Goal: Information Seeking & Learning: Learn about a topic

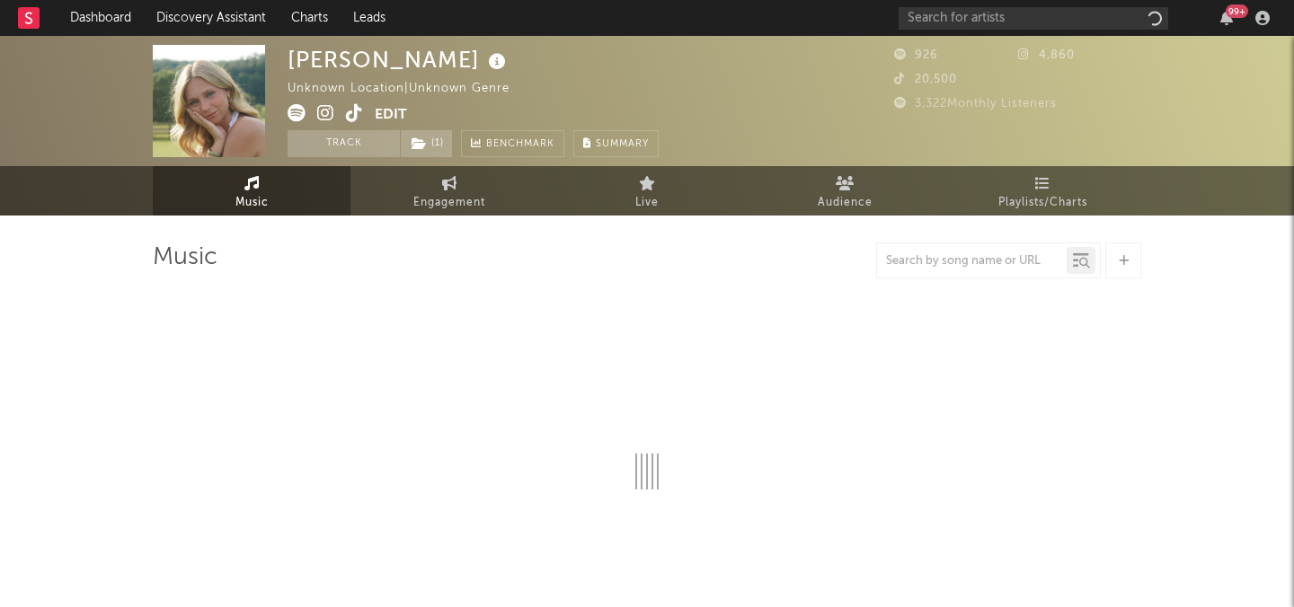
click at [350, 113] on icon at bounding box center [354, 113] width 17 height 18
select select "1w"
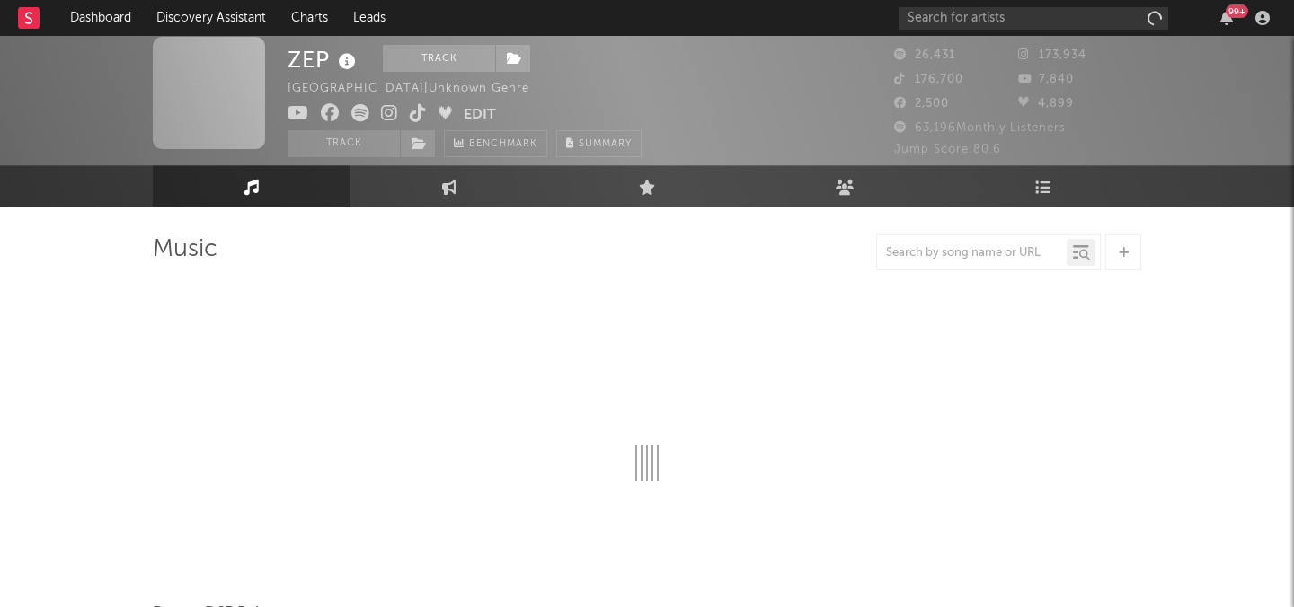
scroll to position [18, 0]
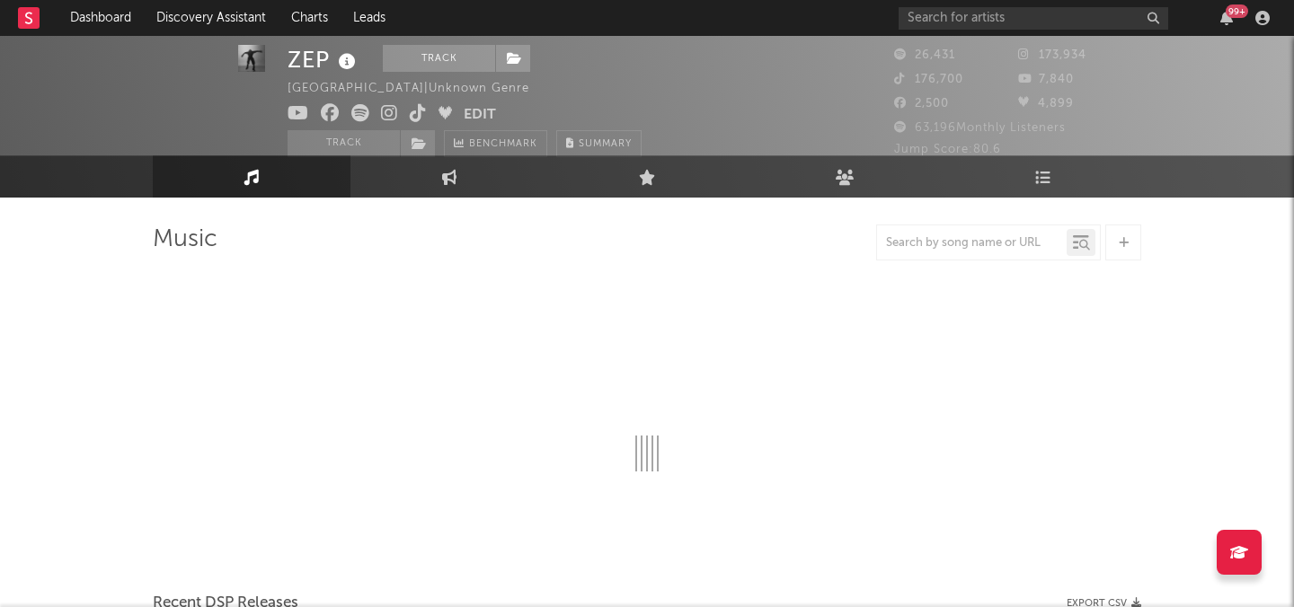
select select "6m"
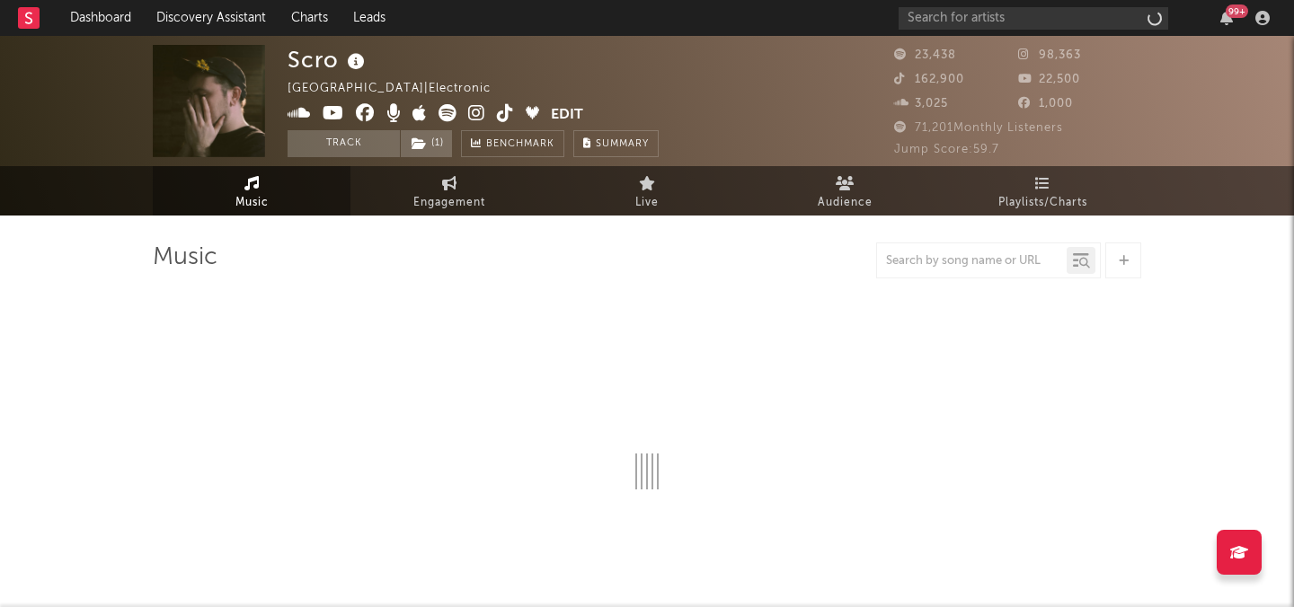
select select "6m"
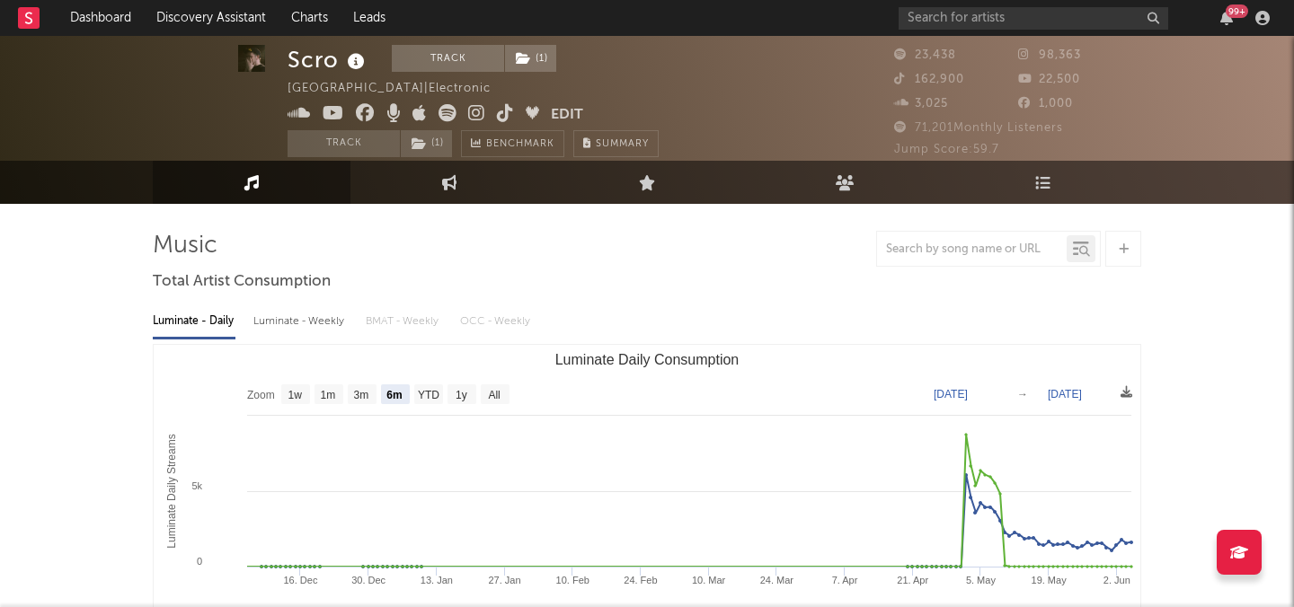
scroll to position [14, 0]
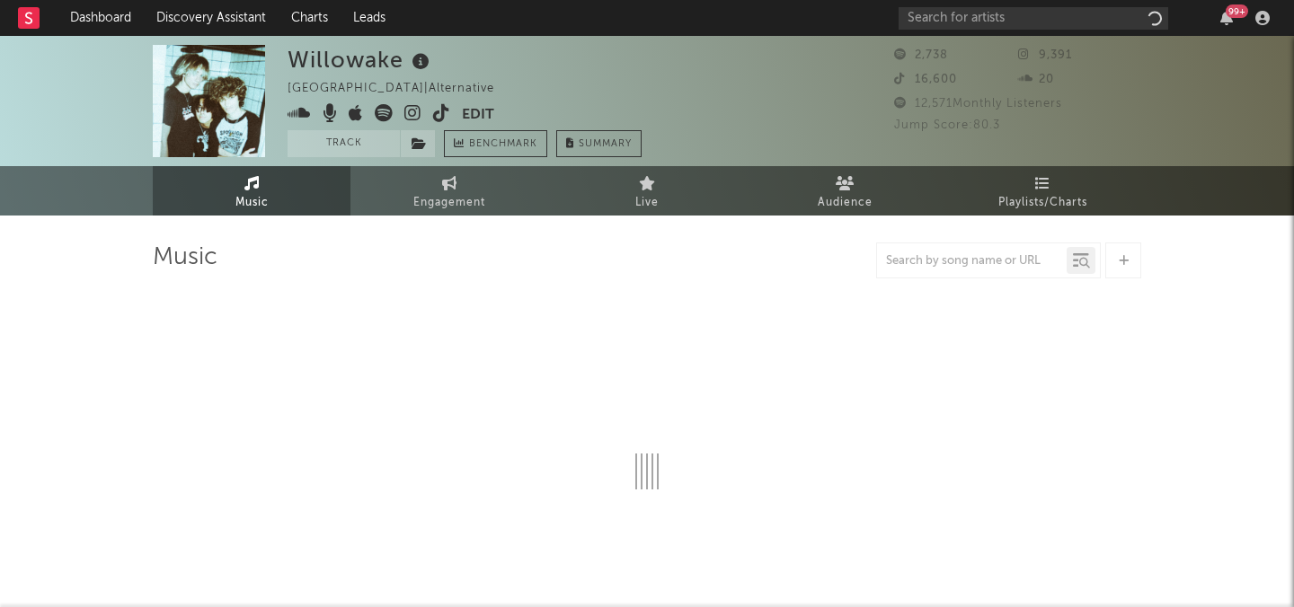
select select "1w"
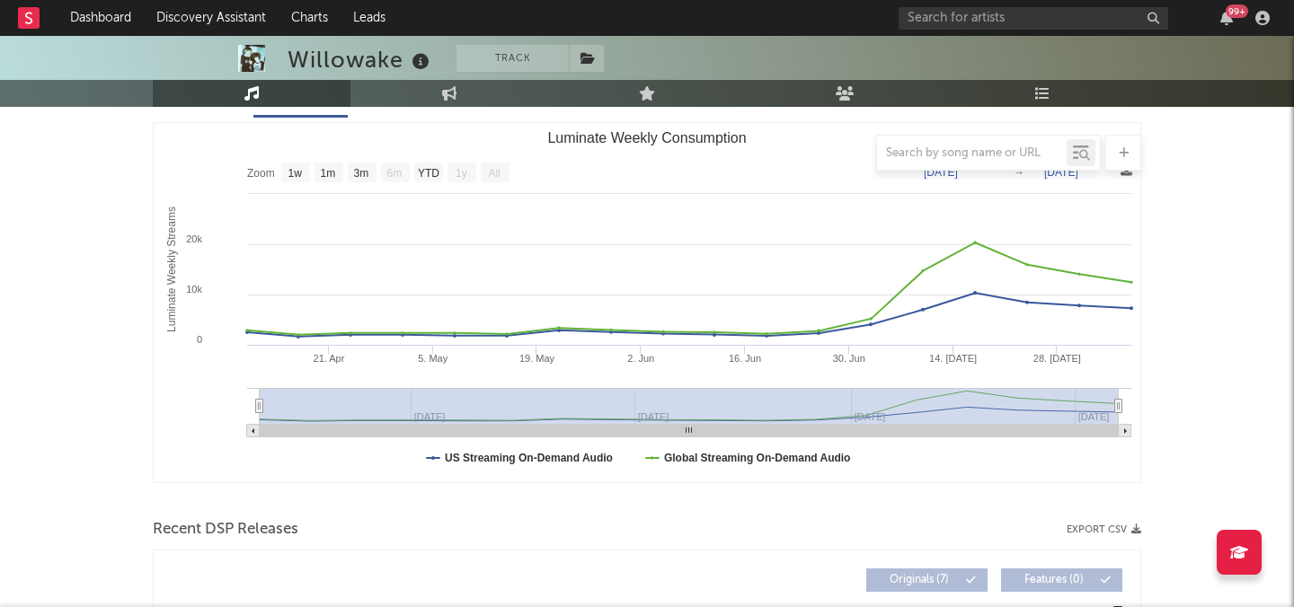
scroll to position [157, 0]
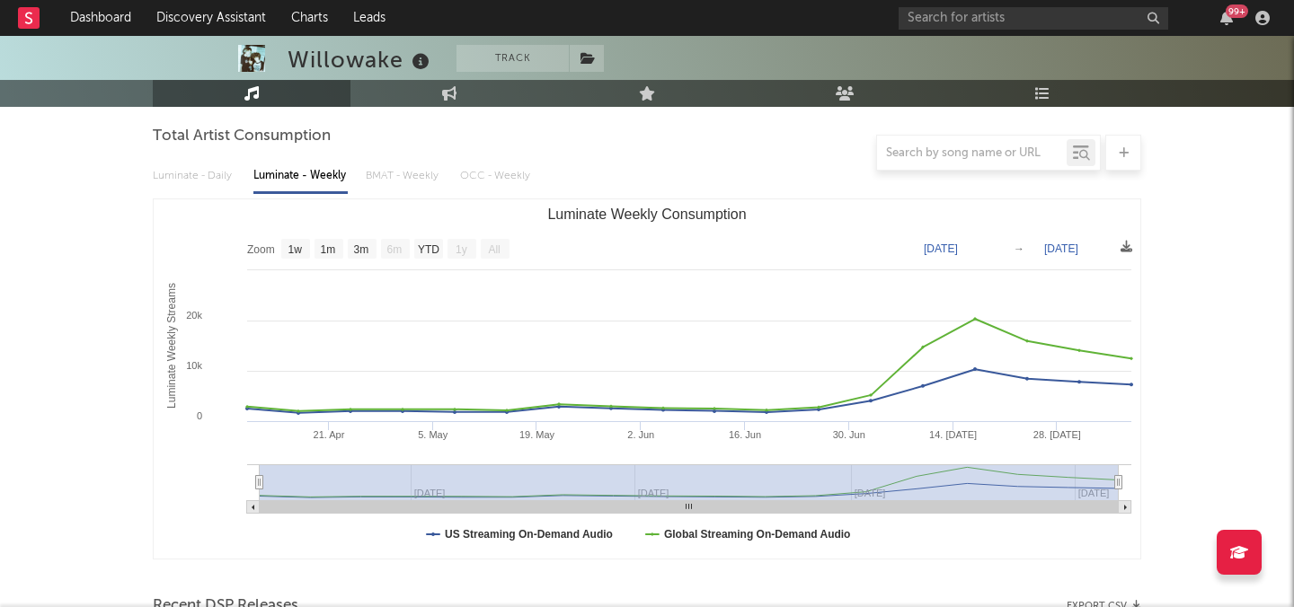
click at [436, 85] on link "Engagement" at bounding box center [449, 93] width 198 height 27
select select "1w"
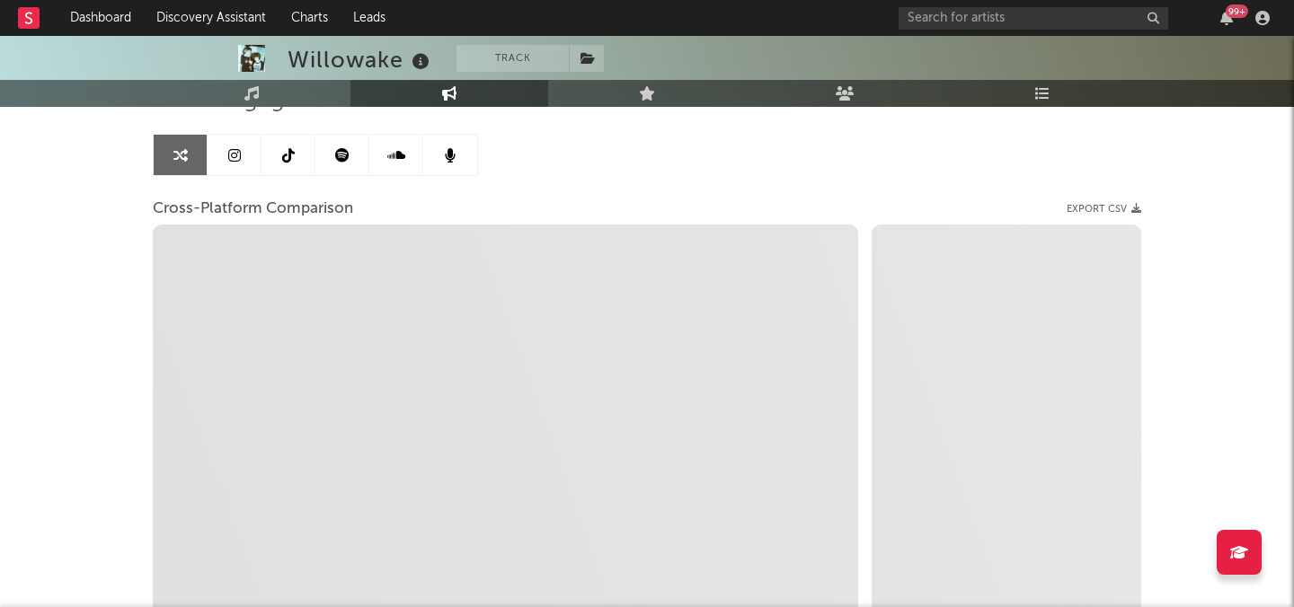
select select "1m"
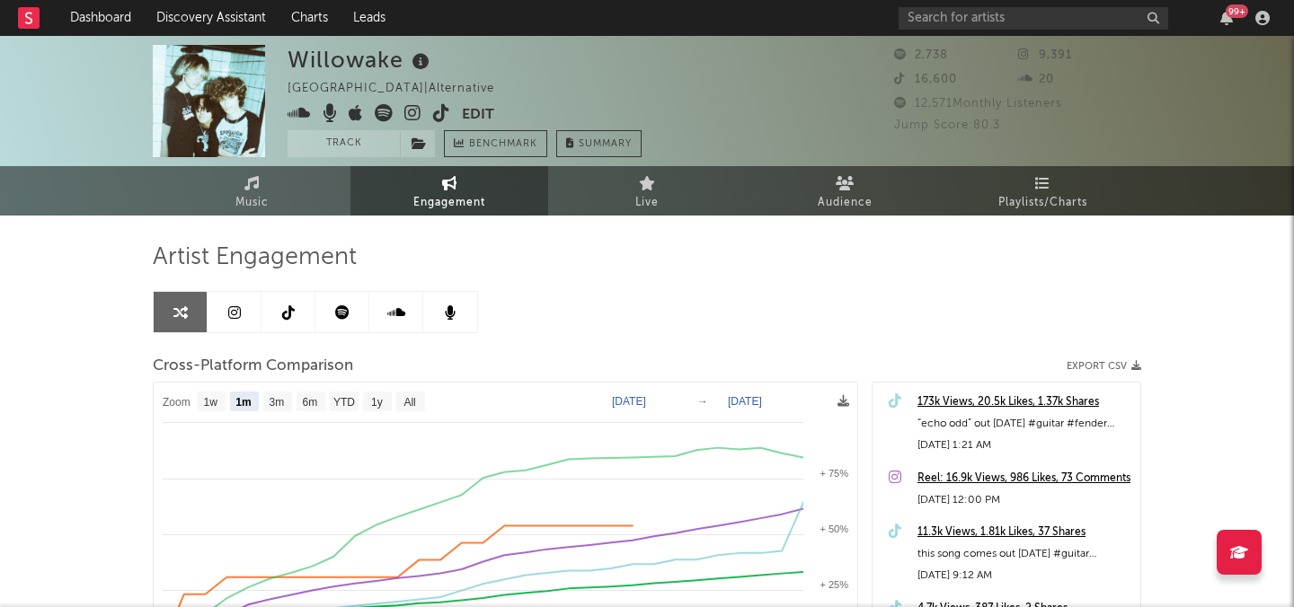
click at [437, 118] on icon at bounding box center [441, 113] width 17 height 18
